Goal: Use online tool/utility: Utilize a website feature to perform a specific function

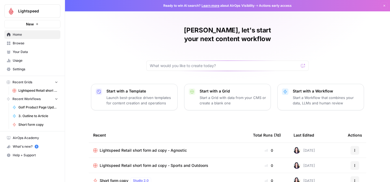
click at [24, 43] on span "Browse" at bounding box center [35, 43] width 45 height 5
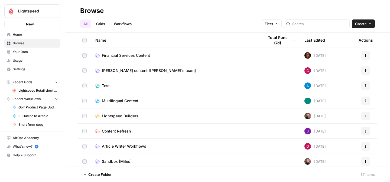
click at [147, 69] on span "[PERSON_NAME] content [[PERSON_NAME]'s team]" at bounding box center [149, 70] width 94 height 5
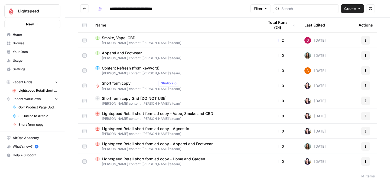
click at [120, 130] on span "Lightspeed Retail short form ad copy - Agnostic" at bounding box center [145, 128] width 87 height 5
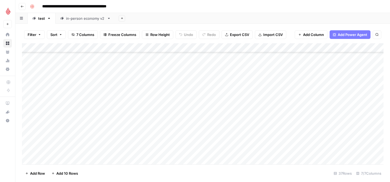
scroll to position [237, 0]
click at [80, 123] on div "Add Column" at bounding box center [203, 103] width 362 height 121
type textarea "**********"
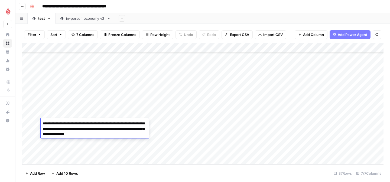
click at [197, 144] on div "Add Column" at bounding box center [203, 103] width 362 height 121
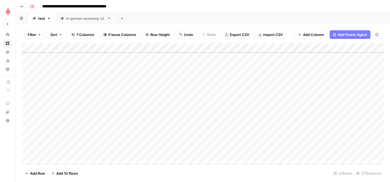
click at [131, 125] on div "Add Column" at bounding box center [203, 103] width 362 height 121
type textarea "*********"
click at [188, 152] on div "Add Column" at bounding box center [203, 103] width 362 height 121
click at [187, 125] on div "Add Column" at bounding box center [203, 103] width 362 height 121
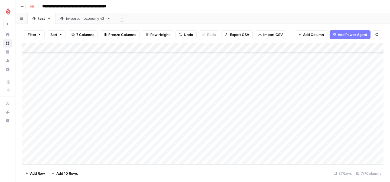
click at [187, 125] on div "Add Column" at bounding box center [203, 103] width 362 height 121
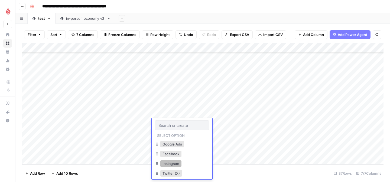
scroll to position [14, 0]
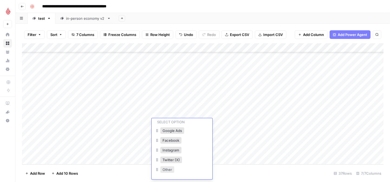
click at [167, 172] on button "Other" at bounding box center [167, 170] width 14 height 7
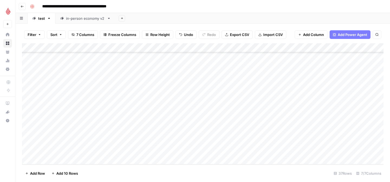
click at [214, 122] on div "Add Column" at bounding box center [203, 103] width 362 height 121
type textarea "**********"
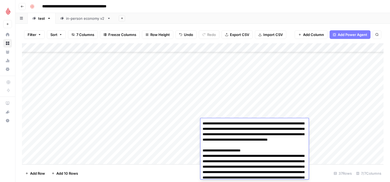
scroll to position [212, 0]
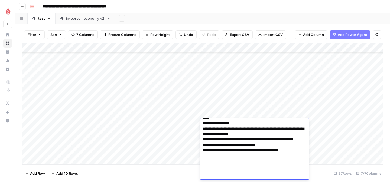
click at [285, 18] on div "Add Sheet" at bounding box center [252, 18] width 275 height 11
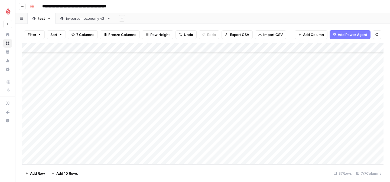
click at [255, 124] on div "Add Column" at bounding box center [203, 103] width 362 height 121
click at [314, 124] on div "Add Column" at bounding box center [203, 103] width 362 height 121
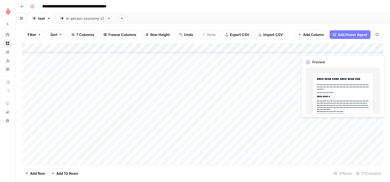
click at [327, 91] on div "Add Column" at bounding box center [203, 103] width 362 height 121
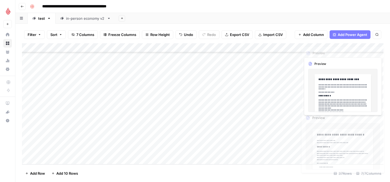
click at [318, 122] on div "Add Column" at bounding box center [203, 103] width 362 height 121
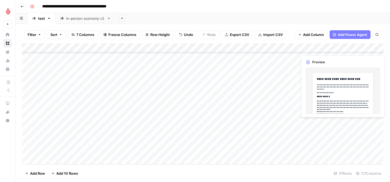
click at [318, 122] on div "Add Column" at bounding box center [203, 103] width 362 height 121
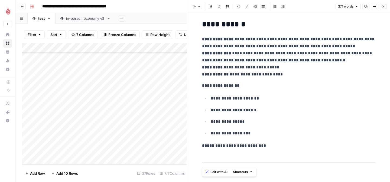
scroll to position [695, 0]
click at [279, 124] on p "**********" at bounding box center [293, 121] width 165 height 7
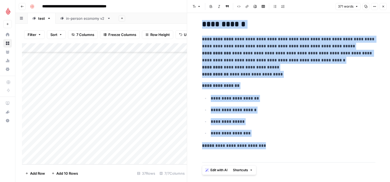
copy div "**********"
click at [384, 7] on icon "button" at bounding box center [383, 6] width 3 height 3
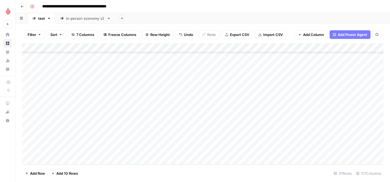
click at [363, 122] on div "Add Column" at bounding box center [203, 103] width 362 height 121
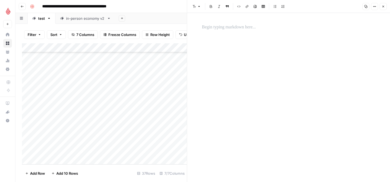
click at [239, 29] on p at bounding box center [288, 27] width 173 height 7
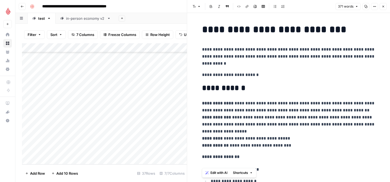
scroll to position [676, 0]
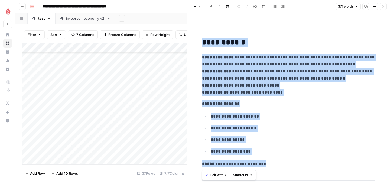
click at [213, 176] on span "Edit with AI" at bounding box center [219, 175] width 17 height 5
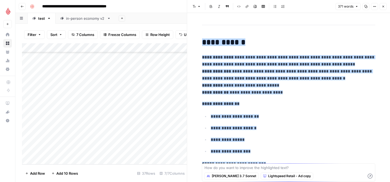
click at [219, 168] on textarea at bounding box center [289, 167] width 169 height 5
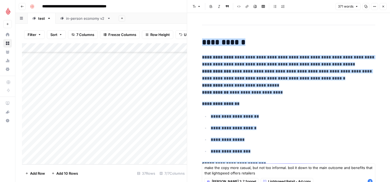
type textarea "make the copy more casual, but not too informal. boil it down to the main outco…"
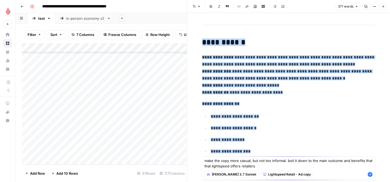
scroll to position [695, 0]
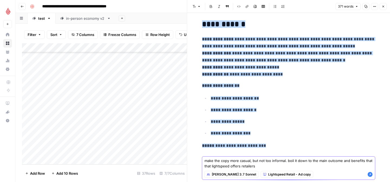
click at [370, 175] on icon "button" at bounding box center [370, 174] width 5 height 5
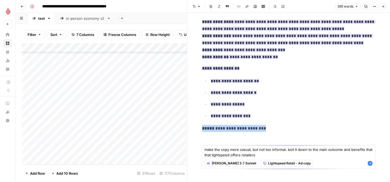
scroll to position [719, 0]
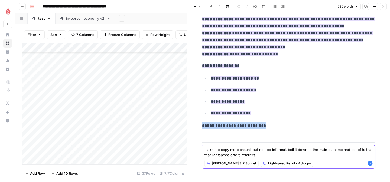
click at [261, 155] on textarea "make the copy more casual, but not too informal. boil it down to the main outco…" at bounding box center [289, 152] width 169 height 11
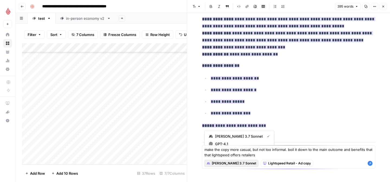
click at [235, 163] on span "[PERSON_NAME] 3.7 Sonnet" at bounding box center [234, 163] width 44 height 5
click at [384, 7] on icon "button" at bounding box center [384, 7] width 2 height 2
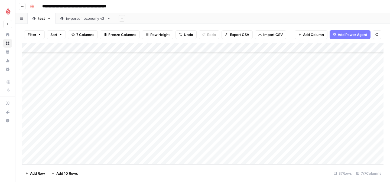
click at [368, 123] on div "Add Column" at bounding box center [203, 103] width 362 height 121
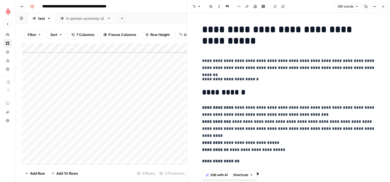
click at [307, 125] on p "**********" at bounding box center [288, 128] width 173 height 49
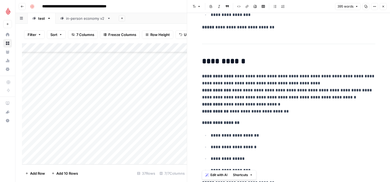
scroll to position [699, 0]
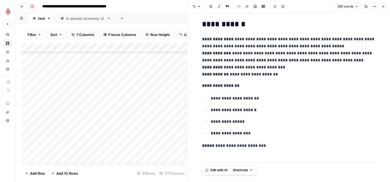
click at [219, 172] on span "Edit with AI" at bounding box center [219, 170] width 17 height 5
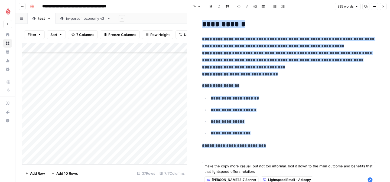
type textarea "make the copy more casual, but not too informal. boil it down to the main outco…"
click at [231, 179] on span "[PERSON_NAME] 3.7 Sonnet" at bounding box center [234, 180] width 44 height 5
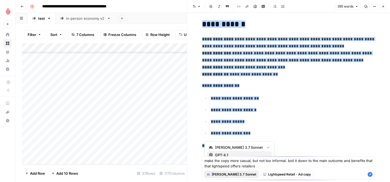
click at [229, 153] on span "GPT-4.1" at bounding box center [241, 155] width 53 height 5
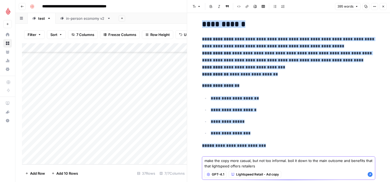
click at [372, 174] on icon "button" at bounding box center [370, 174] width 5 height 5
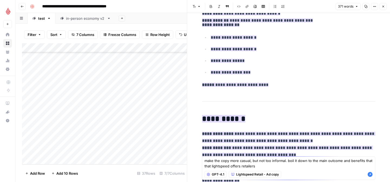
scroll to position [217, 0]
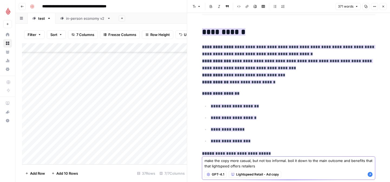
click at [256, 165] on textarea "make the copy more casual, but not too informal. boil it down to the main outco…" at bounding box center [289, 163] width 169 height 11
drag, startPoint x: 286, startPoint y: 161, endPoint x: 286, endPoint y: 171, distance: 10.3
click at [286, 171] on div "make the copy more casual, but not too informal. boil it down to the main outco…" at bounding box center [288, 169] width 173 height 24
click at [302, 129] on p "**********" at bounding box center [293, 129] width 165 height 7
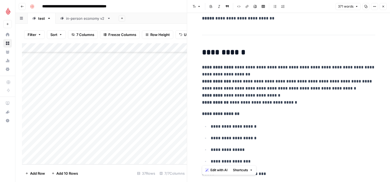
scroll to position [712, 0]
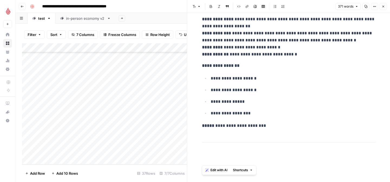
click at [217, 171] on span "Edit with AI" at bounding box center [219, 170] width 17 height 5
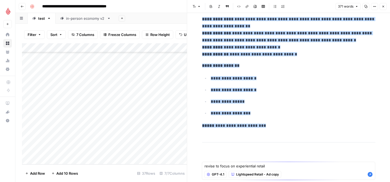
type textarea "revise to focus on experiential retail"
click at [370, 174] on icon "button" at bounding box center [370, 174] width 5 height 5
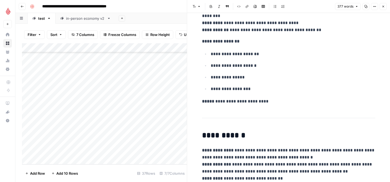
scroll to position [170, 0]
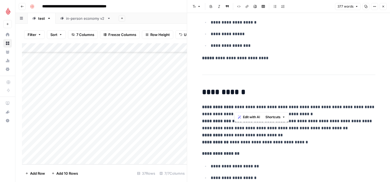
drag, startPoint x: 241, startPoint y: 106, endPoint x: 274, endPoint y: 106, distance: 32.5
click at [274, 106] on p "**********" at bounding box center [288, 125] width 173 height 42
click at [295, 151] on p "**********" at bounding box center [288, 153] width 173 height 7
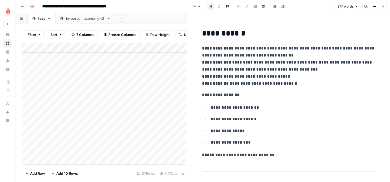
scroll to position [386, 0]
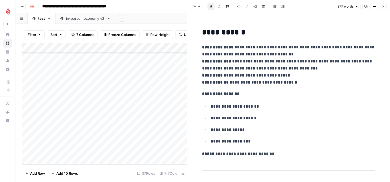
click at [289, 116] on p "**********" at bounding box center [293, 118] width 165 height 7
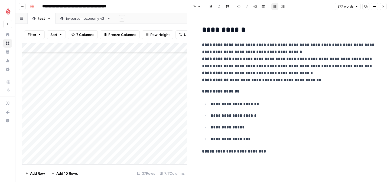
scroll to position [737, 0]
